Goal: Information Seeking & Learning: Learn about a topic

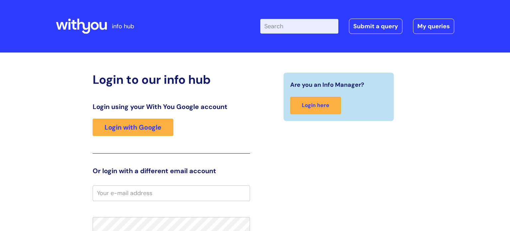
click at [310, 26] on input "Enter your search term here..." at bounding box center [299, 26] width 78 height 15
type input "expenses"
click button "Search" at bounding box center [0, 0] width 0 height 0
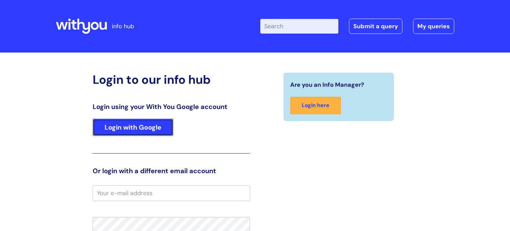
click at [142, 130] on link "Login with Google" at bounding box center [133, 126] width 81 height 17
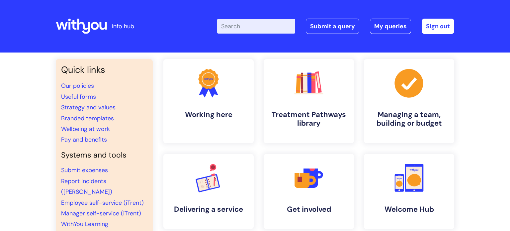
click at [262, 39] on div "Enter your search term here... Search Submit a query My queries Welcome [PERSON…" at bounding box center [304, 26] width 299 height 39
click at [262, 38] on div "Enter your search term here... Search Submit a query My queries Welcome [PERSON…" at bounding box center [304, 26] width 299 height 39
click at [261, 37] on div "Enter your search term here... Search Submit a query My queries Welcome [PERSON…" at bounding box center [304, 26] width 299 height 39
click at [249, 28] on input "Enter your search term here..." at bounding box center [256, 26] width 78 height 15
click at [97, 170] on link "Submit expenses" at bounding box center [84, 170] width 47 height 8
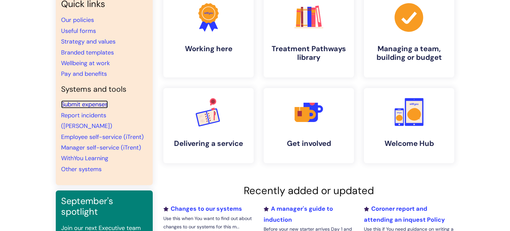
scroll to position [53, 0]
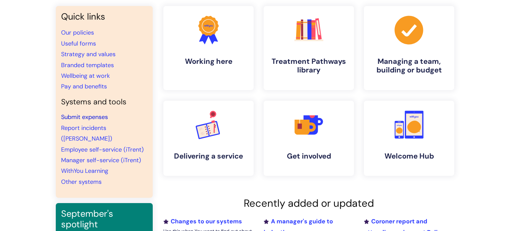
click at [88, 117] on link "Submit expenses" at bounding box center [84, 117] width 47 height 8
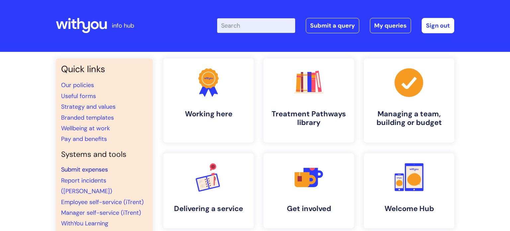
scroll to position [0, 0]
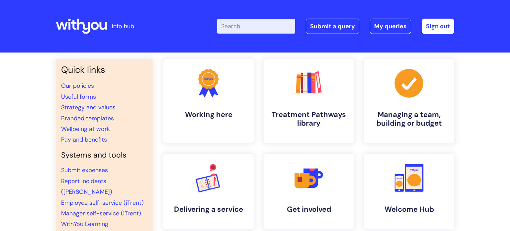
click at [290, 19] on div "Enter your search term here... Search Submit a query My queries Welcome Jack Pi…" at bounding box center [335, 26] width 237 height 15
click at [262, 27] on input "Enter your search term here..." at bounding box center [256, 26] width 78 height 15
type input "expenses"
click button "Search" at bounding box center [0, 0] width 0 height 0
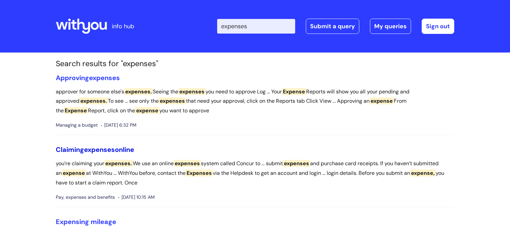
click at [104, 153] on span "expenses" at bounding box center [99, 149] width 31 height 9
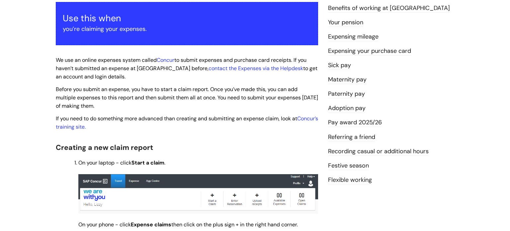
scroll to position [119, 0]
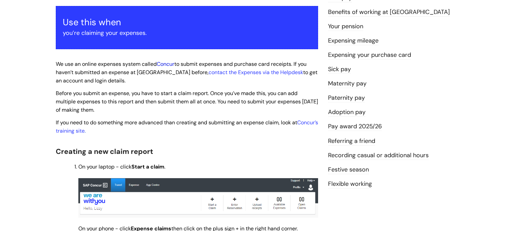
click at [168, 64] on link "Concur" at bounding box center [166, 63] width 18 height 7
click at [259, 108] on p "Before you submit an expense, you have to start a claim report. Once you’ve mad…" at bounding box center [187, 101] width 262 height 25
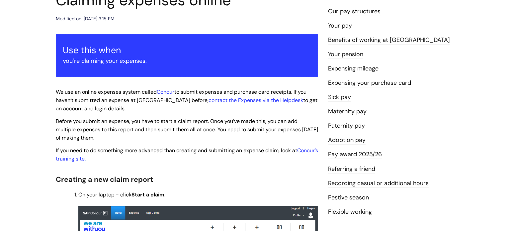
scroll to position [93, 0]
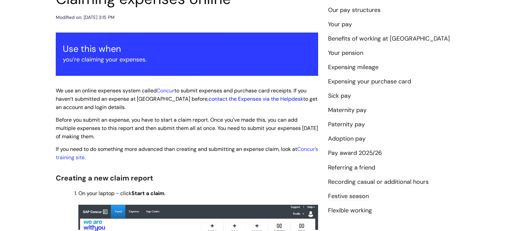
click at [239, 99] on link "contact the Expenses via the Helpdesk" at bounding box center [255, 98] width 95 height 7
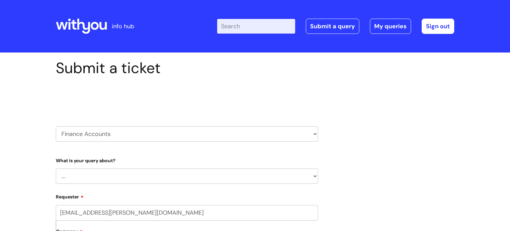
click at [315, 134] on select "HR / People IT and Support Clinical Drug Alerts Finance Accounts Data Support T…" at bounding box center [187, 133] width 262 height 15
click at [310, 175] on select "... Finance Systems Finance Requests (inc. Expenses) Invoices Research" at bounding box center [187, 175] width 262 height 15
click at [56, 169] on select "... Finance Systems Finance Requests (inc. Expenses) Invoices Research" at bounding box center [187, 175] width 262 height 15
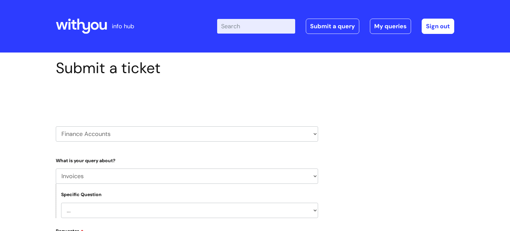
select select "Finance Requests (inc. Expenses)"
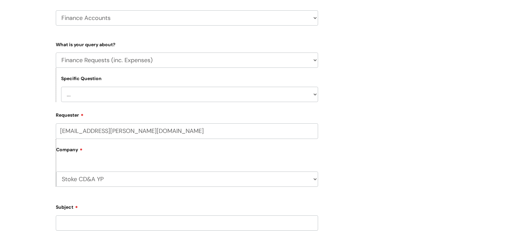
scroll to position [133, 0]
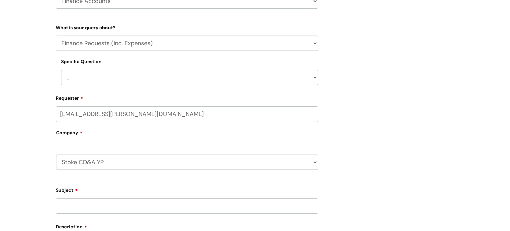
click at [312, 75] on select "... Budgets Expenses Getting Edits/Revisions New Supplier Purchase cards/ Petty…" at bounding box center [189, 77] width 257 height 15
click at [61, 70] on select "... Budgets Expenses Getting Edits/Revisions New Supplier Purchase cards/ Petty…" at bounding box center [189, 77] width 257 height 15
select select "Expenses"
click at [460, 134] on div "Submit a ticket Select issue type HR / People IT and Support Clinical Drug Aler…" at bounding box center [255, 154] width 510 height 468
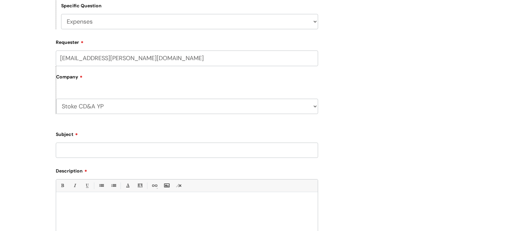
scroll to position [186, 0]
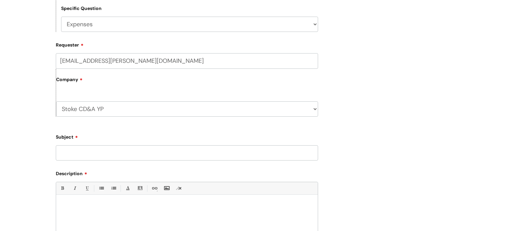
click at [458, 135] on div "Submit a ticket Select issue type HR / People IT and Support Clinical Drug Aler…" at bounding box center [255, 90] width 408 height 434
click at [420, 83] on div "Submit a ticket Select issue type HR / People IT and Support Clinical Drug Aler…" at bounding box center [255, 90] width 408 height 434
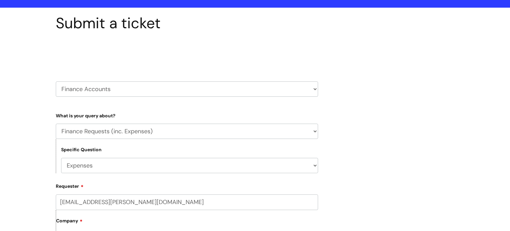
scroll to position [0, 0]
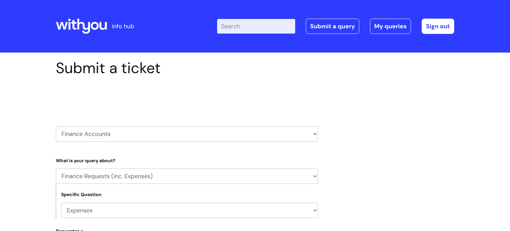
click at [91, 24] on icon at bounding box center [95, 26] width 8 height 8
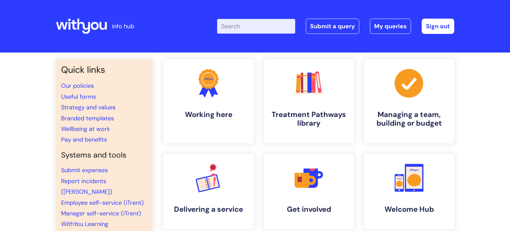
click at [260, 18] on div "Enter your search term here... Search Submit a query My queries Welcome Jack Pi…" at bounding box center [304, 26] width 299 height 39
click at [259, 23] on input "Enter your search term here..." at bounding box center [256, 26] width 78 height 15
type input "submitting expenses"
click button "Search" at bounding box center [0, 0] width 0 height 0
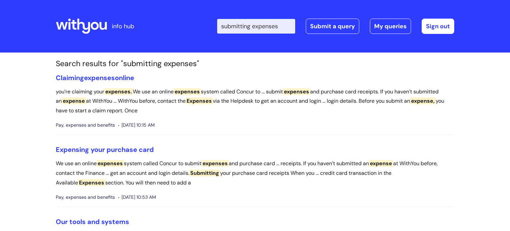
drag, startPoint x: 284, startPoint y: 25, endPoint x: 166, endPoint y: -1, distance: 121.1
click at [166, 0] on html "info hub Enter your search term here... submitting expenses Search Submit a que…" at bounding box center [255, 115] width 510 height 231
type input "glasses"
click button "Search" at bounding box center [0, 0] width 0 height 0
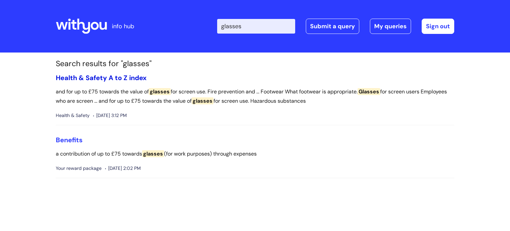
click at [130, 80] on link "Health & Safety A to Z index" at bounding box center [101, 77] width 91 height 9
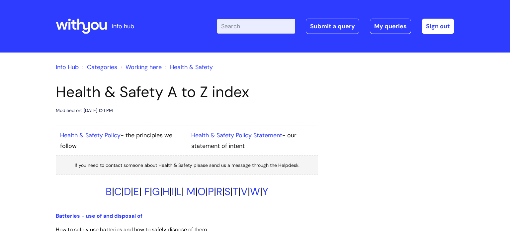
click at [124, 82] on div "Info Hub Categories Working here Health & Safety" at bounding box center [255, 71] width 398 height 24
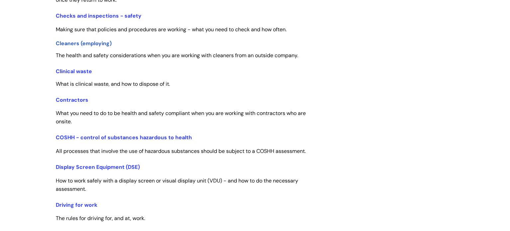
scroll to position [300, 0]
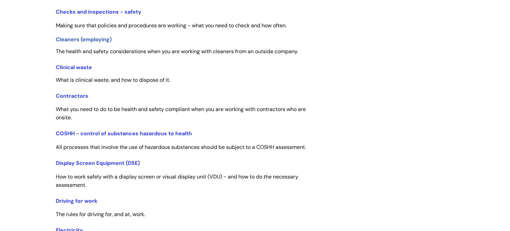
click at [89, 168] on h3 "Display Screen Equipment (DSE)" at bounding box center [187, 161] width 262 height 12
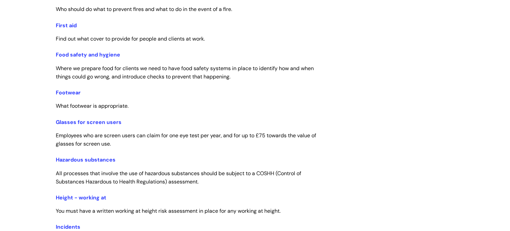
scroll to position [712, 0]
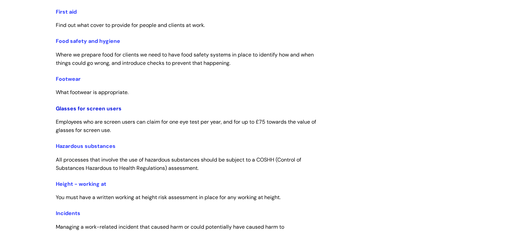
click at [85, 112] on link "Glasses for screen users" at bounding box center [89, 108] width 66 height 7
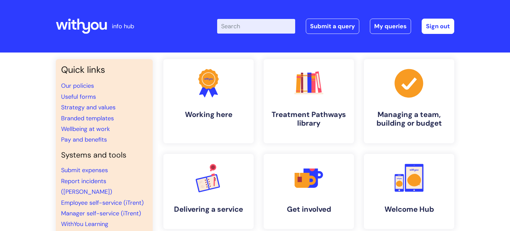
click at [262, 20] on input "Enter your search term here..." at bounding box center [256, 26] width 78 height 15
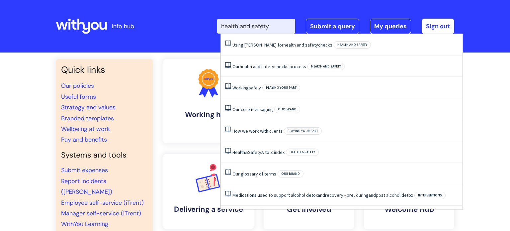
type input "health and safety"
click button "Search" at bounding box center [0, 0] width 0 height 0
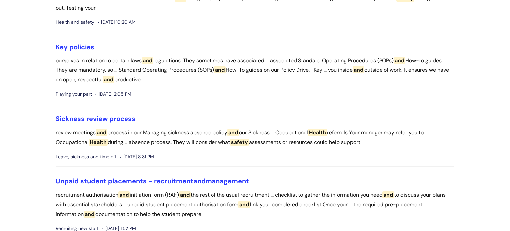
scroll to position [558, 0]
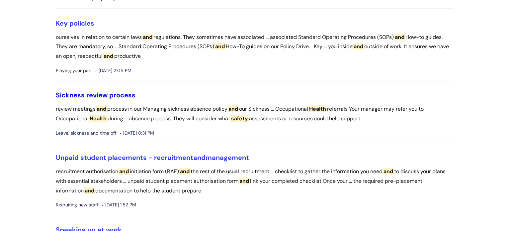
click at [94, 93] on link "Sickness review process" at bounding box center [96, 95] width 80 height 9
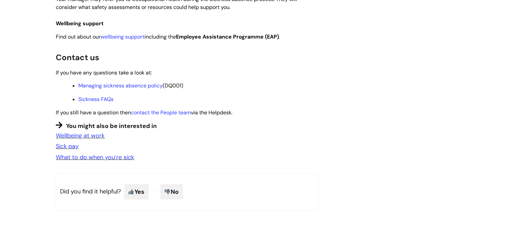
scroll to position [505, 0]
click at [110, 161] on link "What to do when you’re sick" at bounding box center [95, 157] width 78 height 8
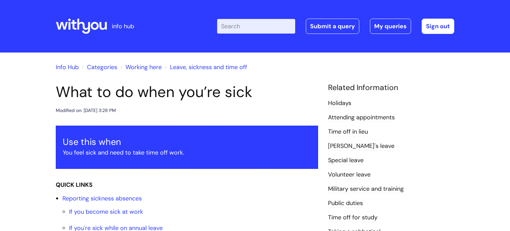
click at [197, 167] on div "Use this when You feel sick and need to take time off work." at bounding box center [187, 146] width 262 height 43
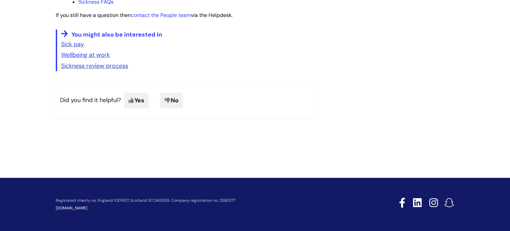
scroll to position [1055, 0]
drag, startPoint x: 506, startPoint y: 149, endPoint x: 509, endPoint y: 115, distance: 34.3
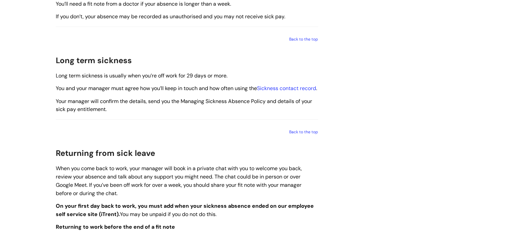
scroll to position [659, 0]
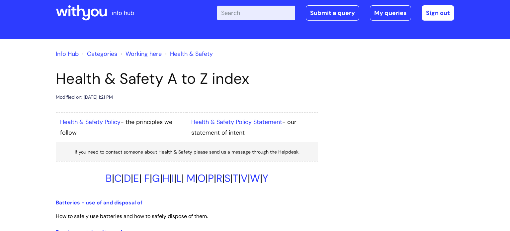
scroll to position [17, 0]
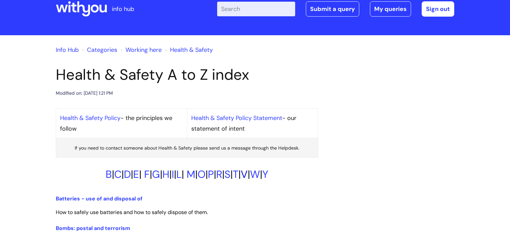
drag, startPoint x: 272, startPoint y: 169, endPoint x: 276, endPoint y: 171, distance: 4.6
click at [272, 169] on h2 "B | C | D | E | F | G | H | I | L | M | O | P | R | S | T | V | W | Y" at bounding box center [187, 174] width 262 height 12
click at [248, 173] on link "V" at bounding box center [244, 174] width 7 height 14
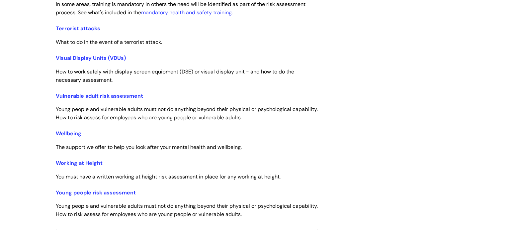
scroll to position [1350, 0]
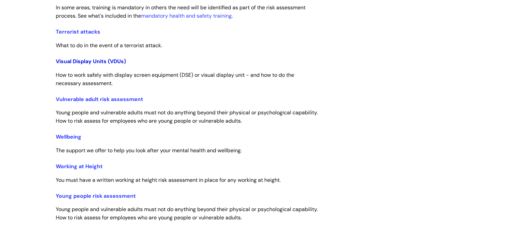
click at [117, 65] on link "Visual Display Units (VDUs)" at bounding box center [91, 61] width 70 height 7
